Goal: Task Accomplishment & Management: Manage account settings

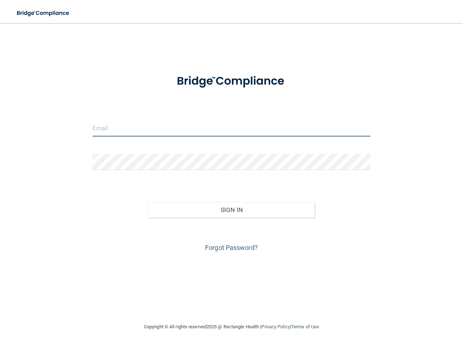
click at [135, 124] on input "email" at bounding box center [232, 128] width 278 height 16
type input "[EMAIL_ADDRESS][DOMAIN_NAME]"
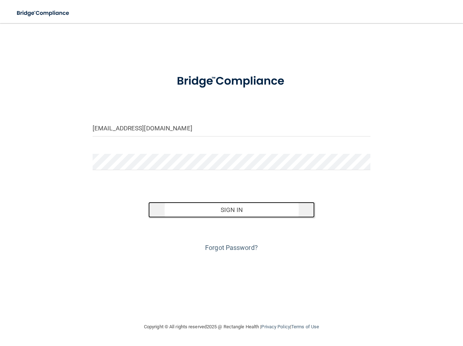
click at [180, 214] on button "Sign In" at bounding box center [231, 210] width 167 height 16
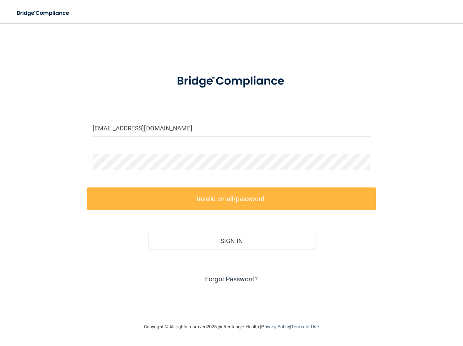
click at [249, 280] on link "Forgot Password?" at bounding box center [231, 280] width 53 height 8
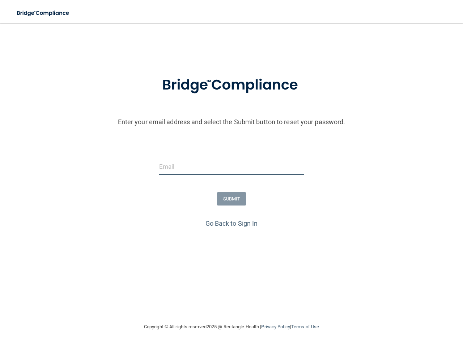
click at [176, 163] on input "email" at bounding box center [231, 167] width 145 height 16
type input "[EMAIL_ADDRESS][DOMAIN_NAME]"
click at [241, 199] on button "SUBMIT" at bounding box center [231, 198] width 29 height 13
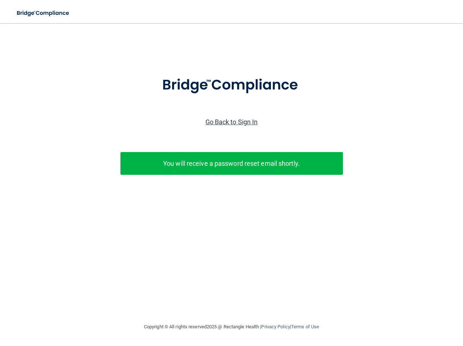
click at [234, 121] on link "Go Back to Sign In" at bounding box center [231, 122] width 52 height 8
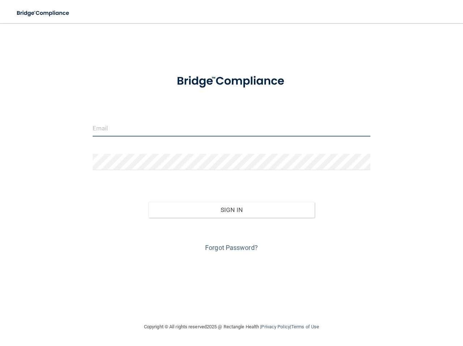
click at [171, 129] on input "email" at bounding box center [232, 128] width 278 height 16
type input "[EMAIL_ADDRESS][DOMAIN_NAME]"
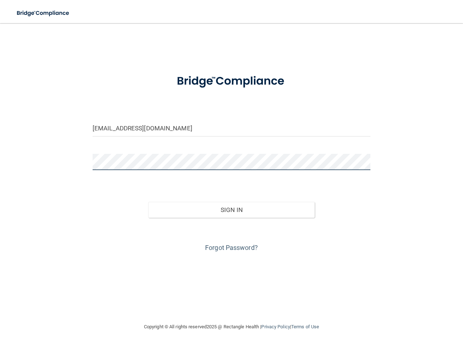
click at [148, 202] on button "Sign In" at bounding box center [231, 210] width 167 height 16
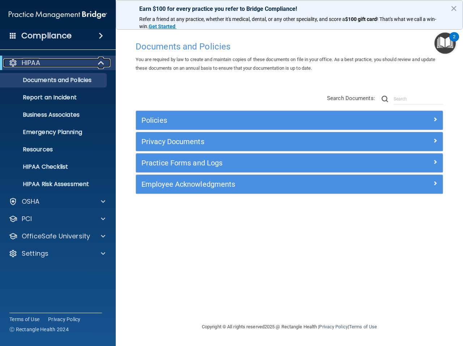
click at [99, 60] on span at bounding box center [102, 63] width 6 height 9
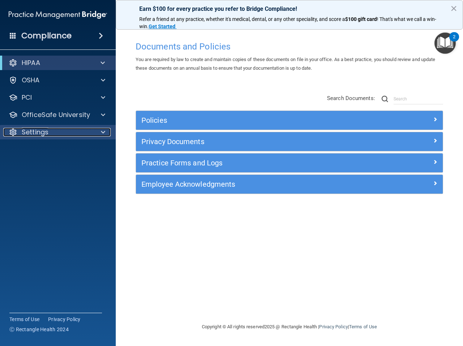
click at [72, 128] on div "Settings" at bounding box center [48, 132] width 90 height 9
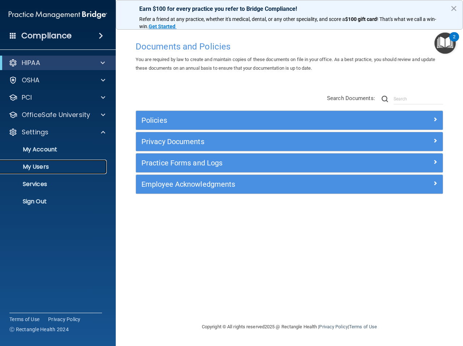
click at [61, 164] on p "My Users" at bounding box center [54, 166] width 99 height 7
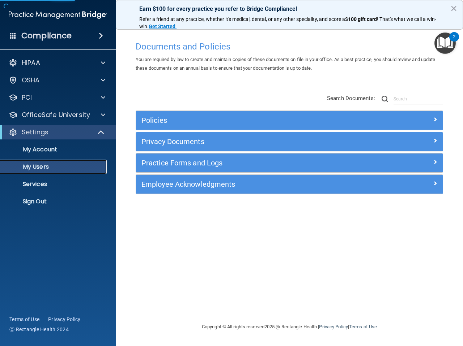
select select "20"
